Goal: Task Accomplishment & Management: Manage account settings

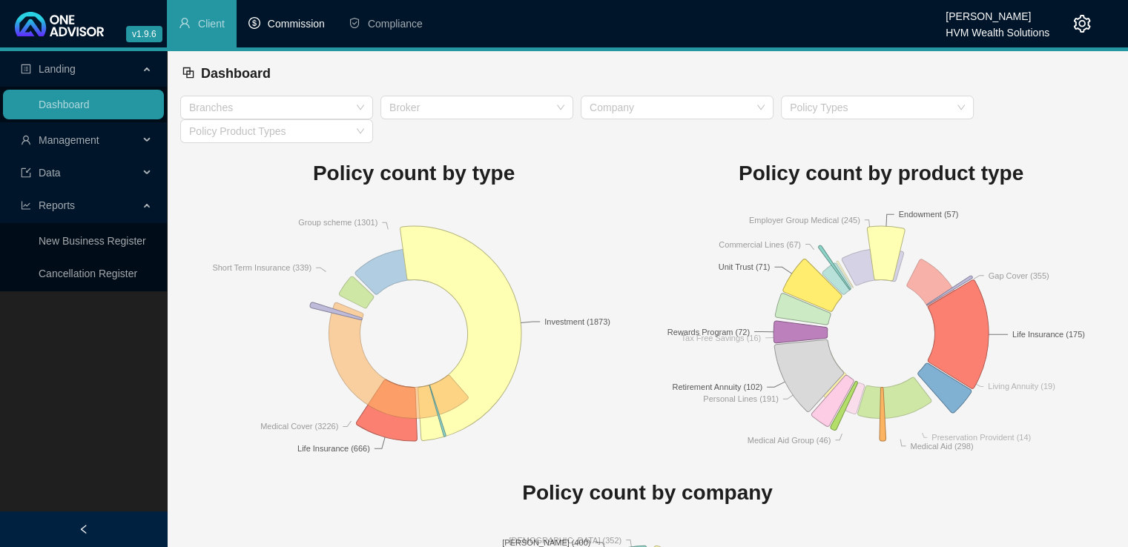
click at [300, 27] on span "Commission" at bounding box center [296, 24] width 57 height 12
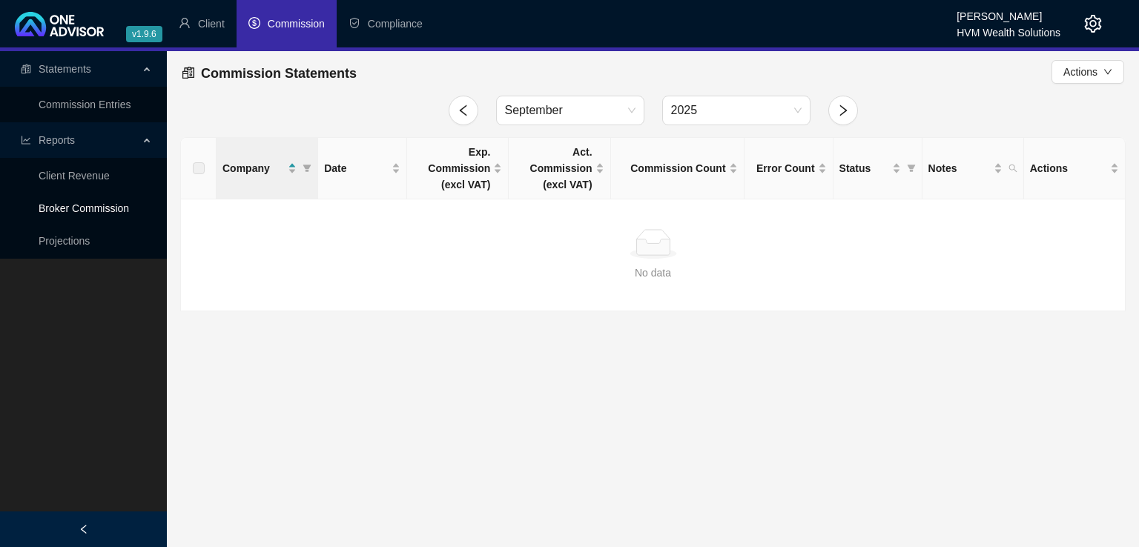
click at [107, 208] on link "Broker Commission" at bounding box center [84, 208] width 90 height 12
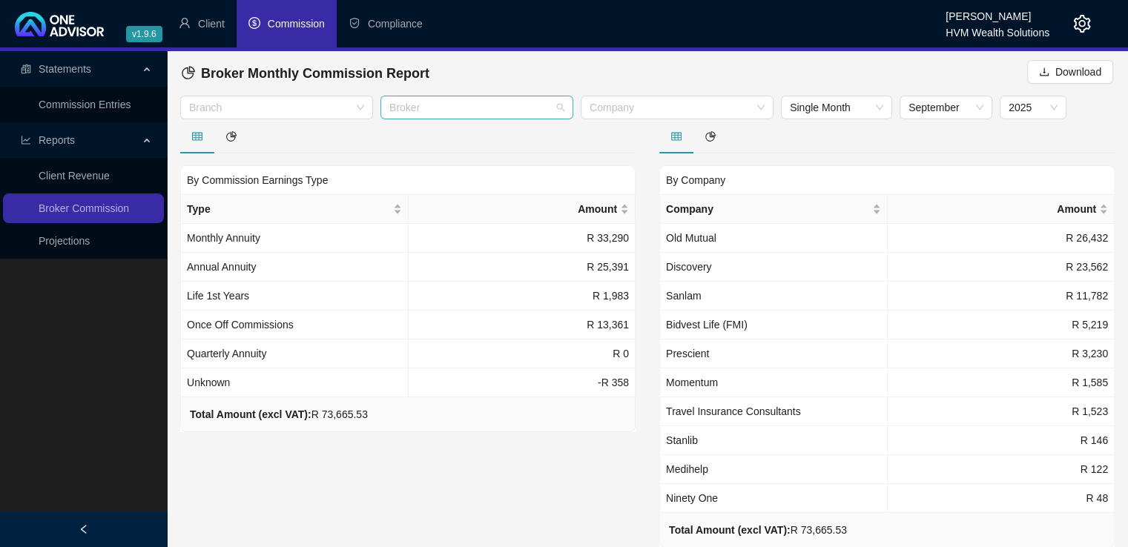
click at [552, 108] on div at bounding box center [468, 107] width 171 height 11
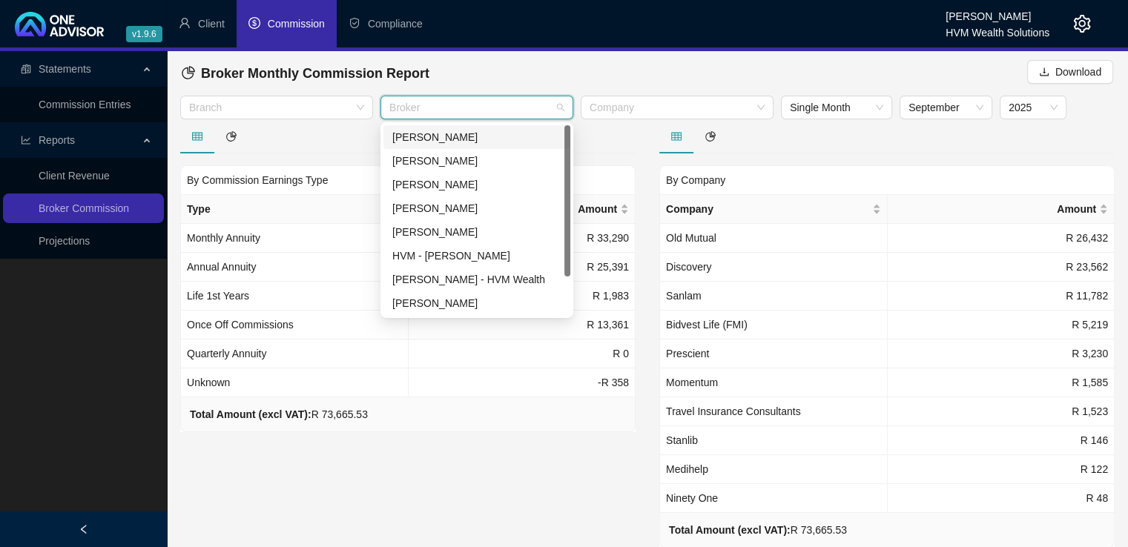
click at [517, 138] on div "[PERSON_NAME]" at bounding box center [476, 137] width 169 height 16
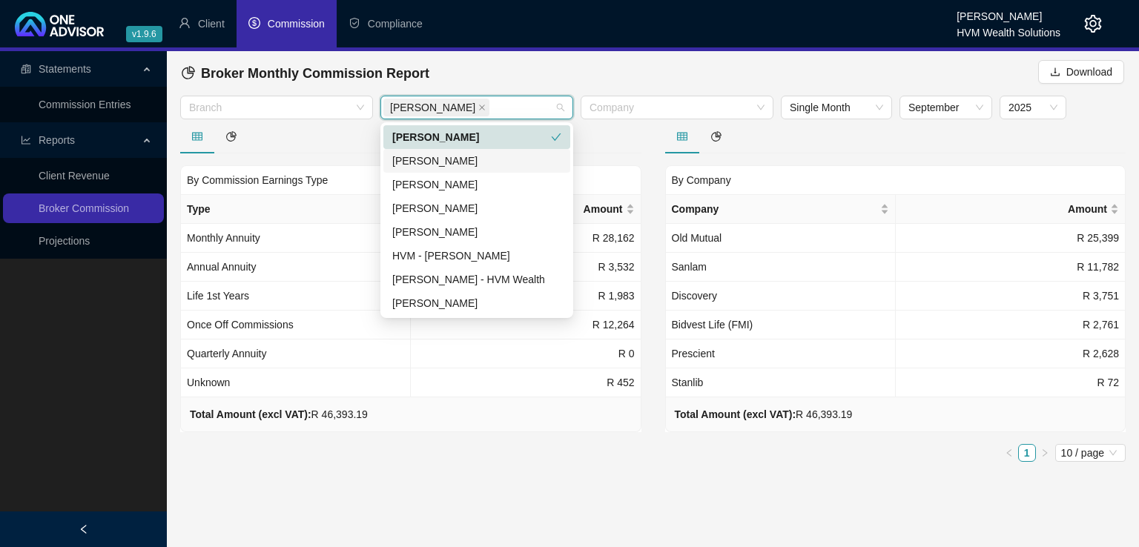
click at [777, 149] on div at bounding box center [895, 136] width 461 height 34
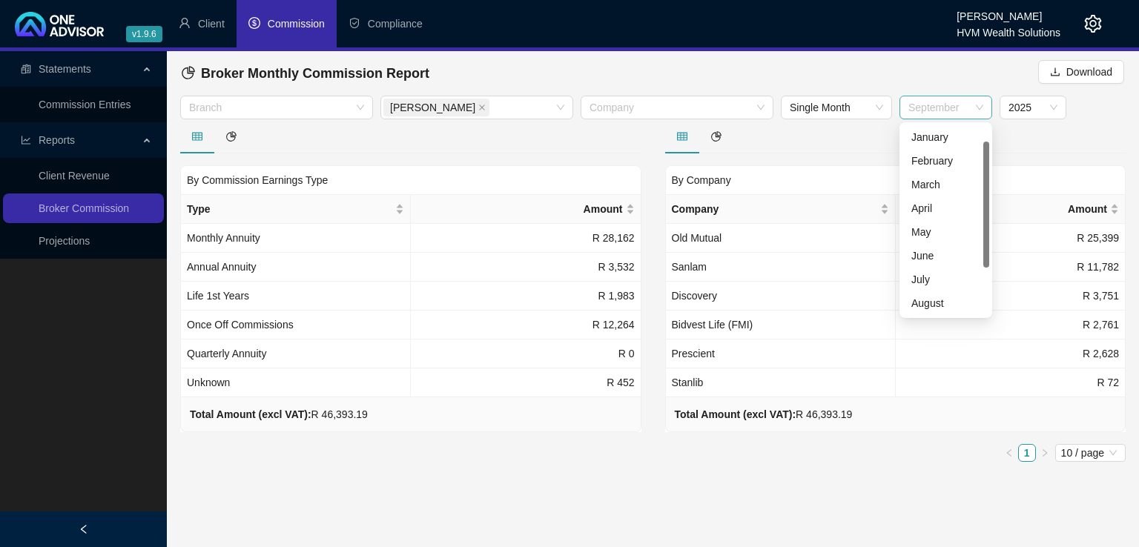
click at [965, 116] on span "September" at bounding box center [945, 107] width 75 height 22
click at [936, 284] on div "August" at bounding box center [945, 279] width 69 height 16
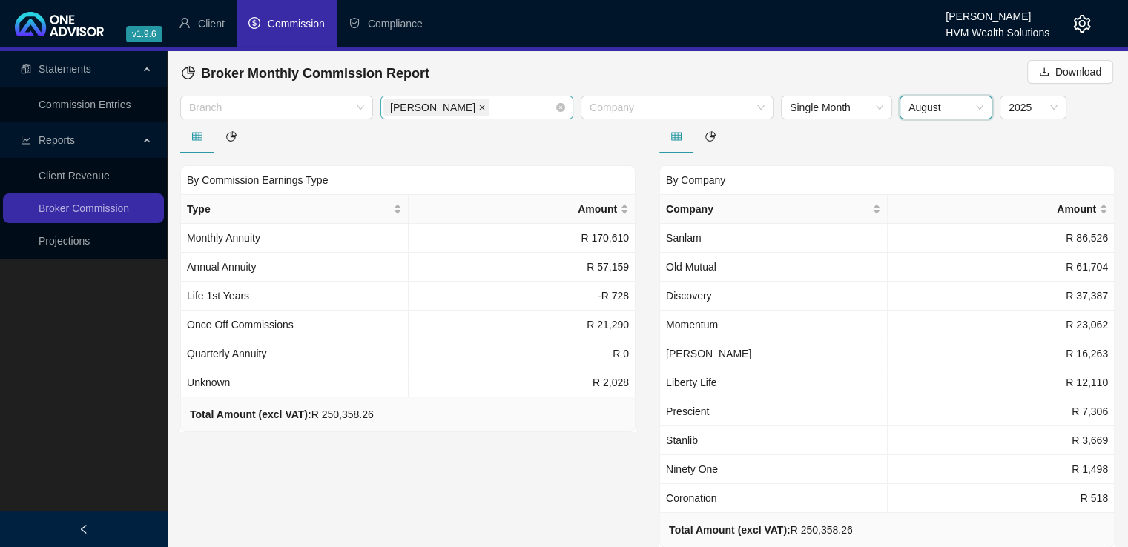
click at [478, 110] on icon "close" at bounding box center [481, 107] width 7 height 7
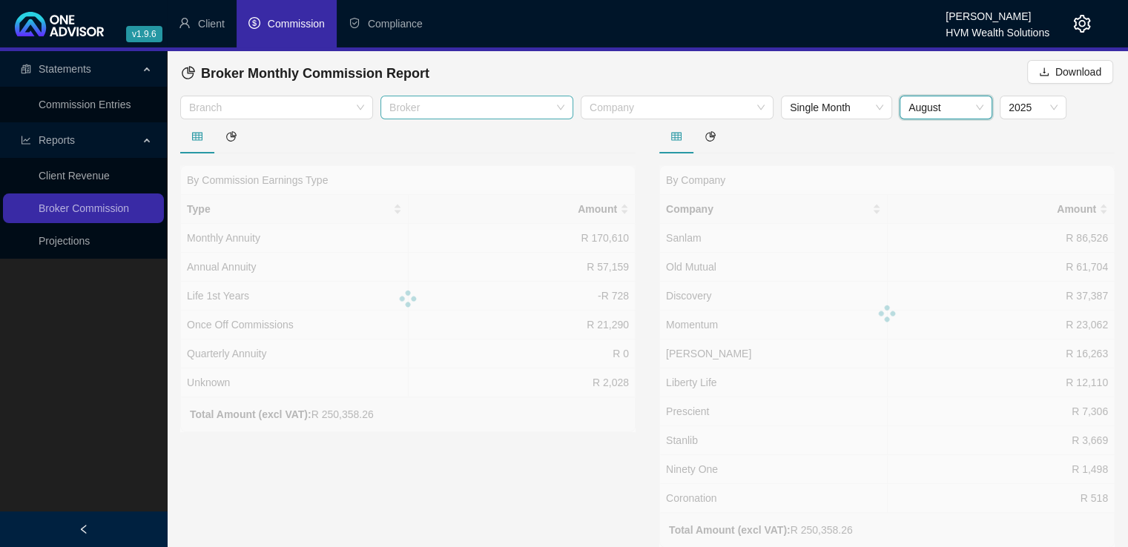
click at [528, 108] on div at bounding box center [468, 107] width 171 height 11
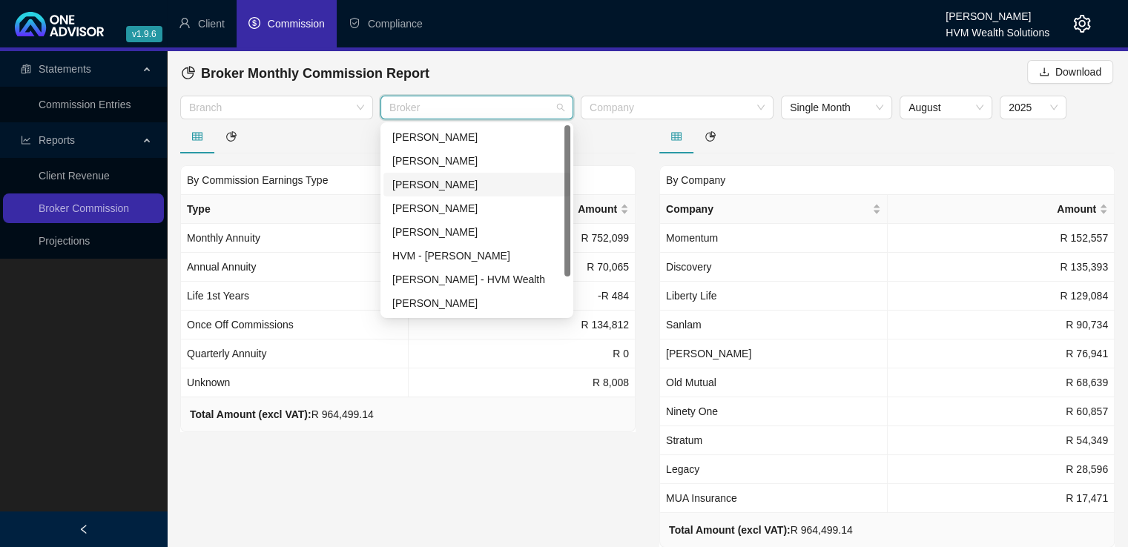
click at [498, 184] on div "[PERSON_NAME]" at bounding box center [476, 184] width 169 height 16
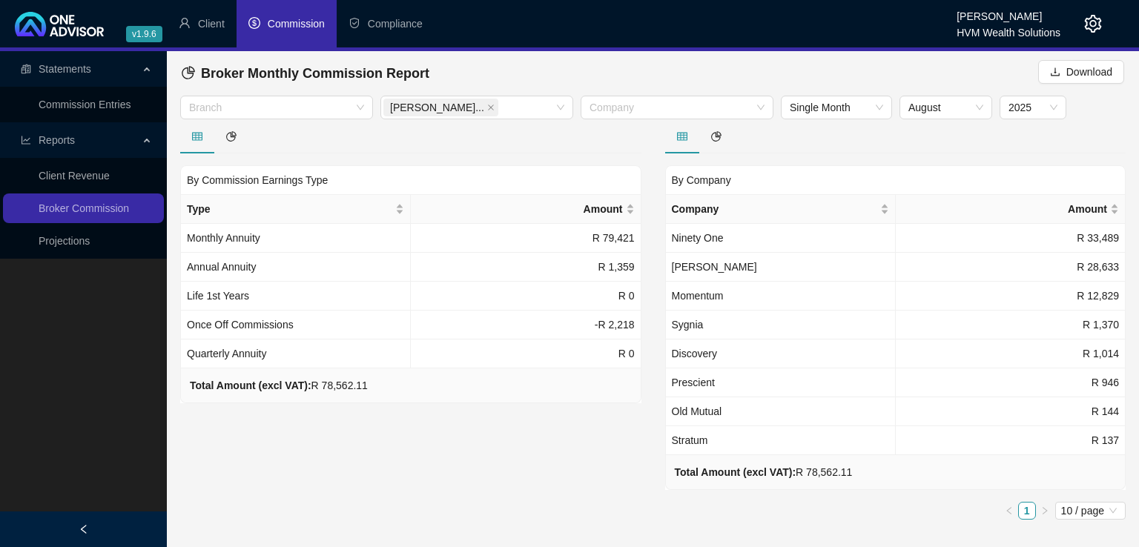
click at [587, 469] on div "By Commission Earnings Type Type Amount Monthly Annuity R 79,421 Annual Annuity…" at bounding box center [410, 325] width 485 height 412
click at [487, 110] on icon "close" at bounding box center [490, 107] width 7 height 7
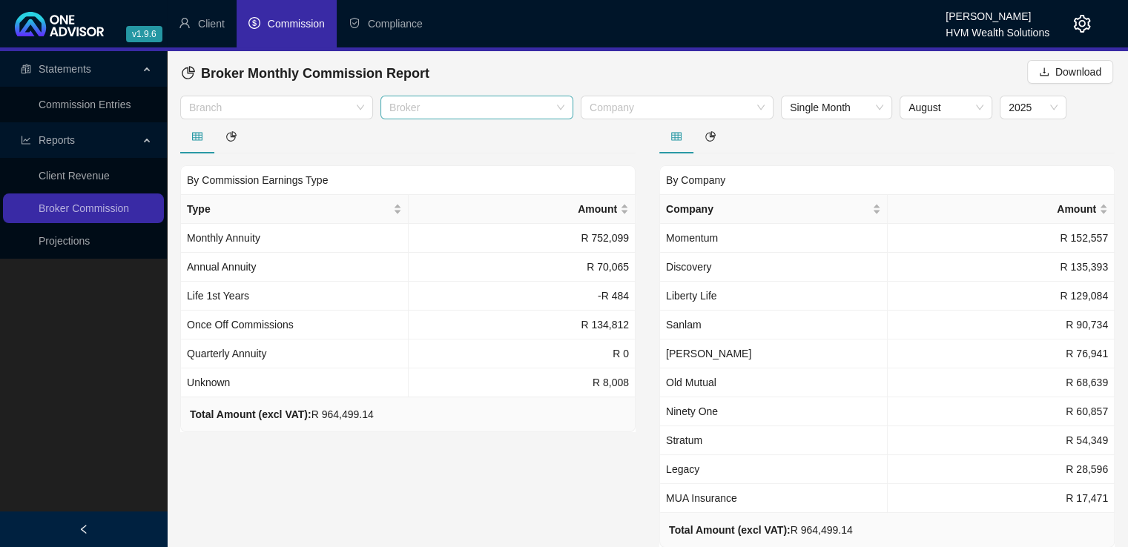
click at [1086, 11] on div at bounding box center [1070, 23] width 42 height 47
click at [1077, 23] on icon "setting" at bounding box center [1082, 24] width 18 height 18
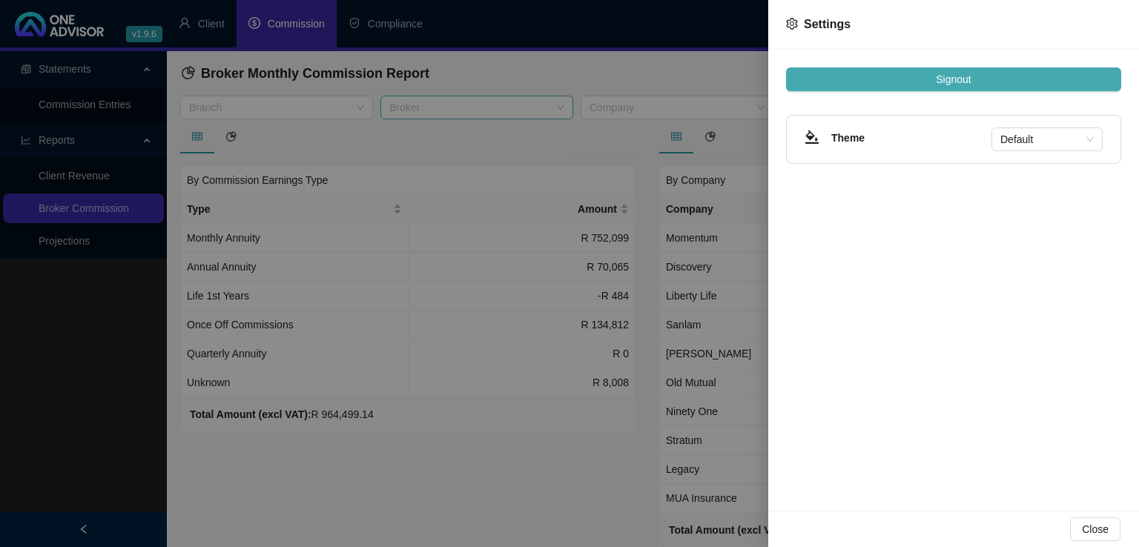
click at [1001, 78] on button "Signout" at bounding box center [953, 79] width 335 height 24
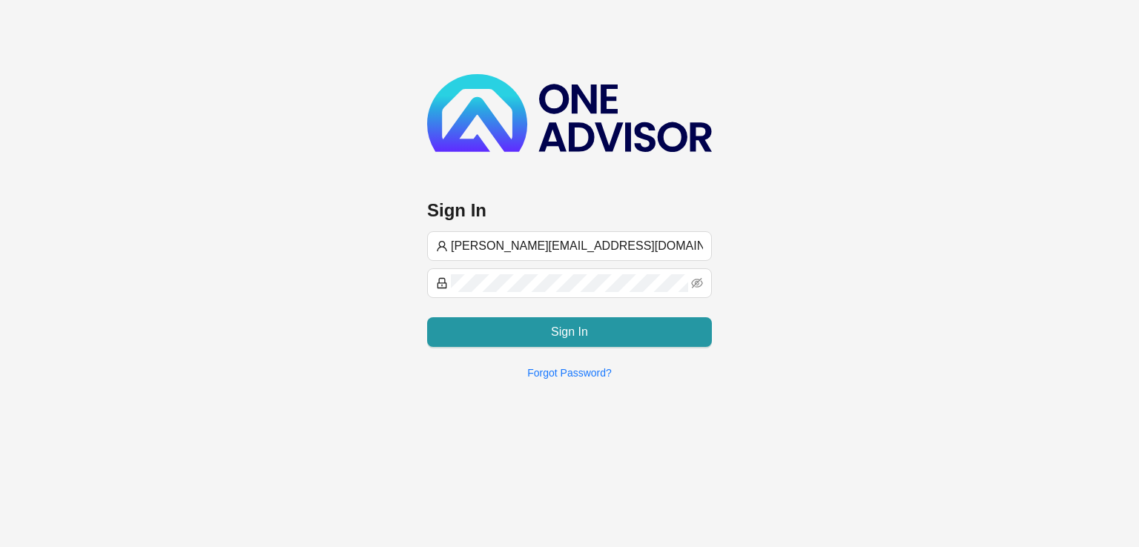
drag, startPoint x: 600, startPoint y: 241, endPoint x: 417, endPoint y: 242, distance: 183.1
click at [417, 242] on div "Sign In [PERSON_NAME][EMAIL_ADDRESS][DOMAIN_NAME] Sign In Forgot Password?" at bounding box center [569, 195] width 1139 height 391
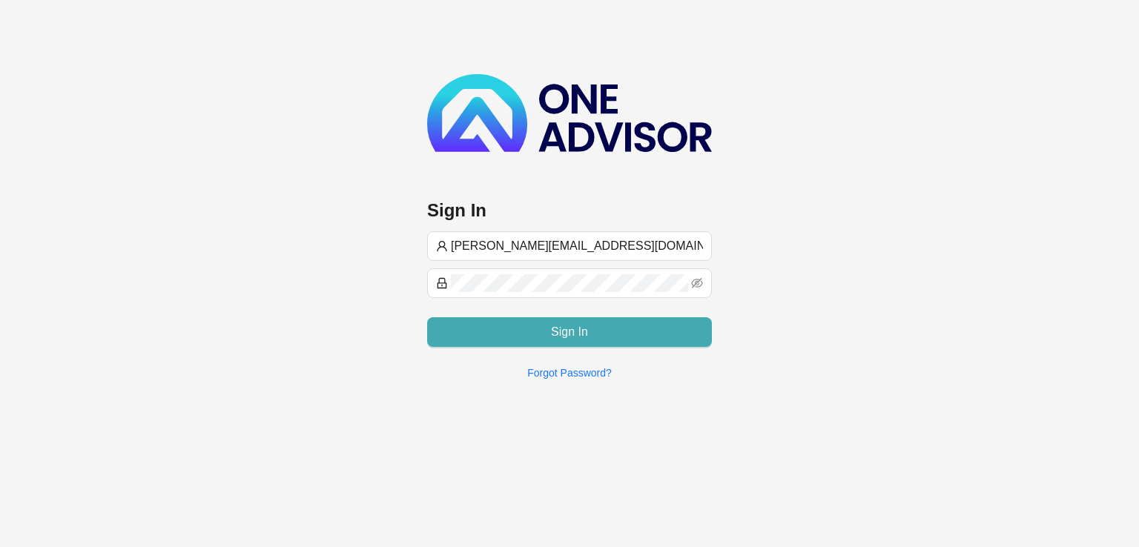
type input "[PERSON_NAME][EMAIL_ADDRESS][DOMAIN_NAME]"
click at [512, 329] on button "Sign In" at bounding box center [569, 332] width 285 height 30
